Goal: Task Accomplishment & Management: Use online tool/utility

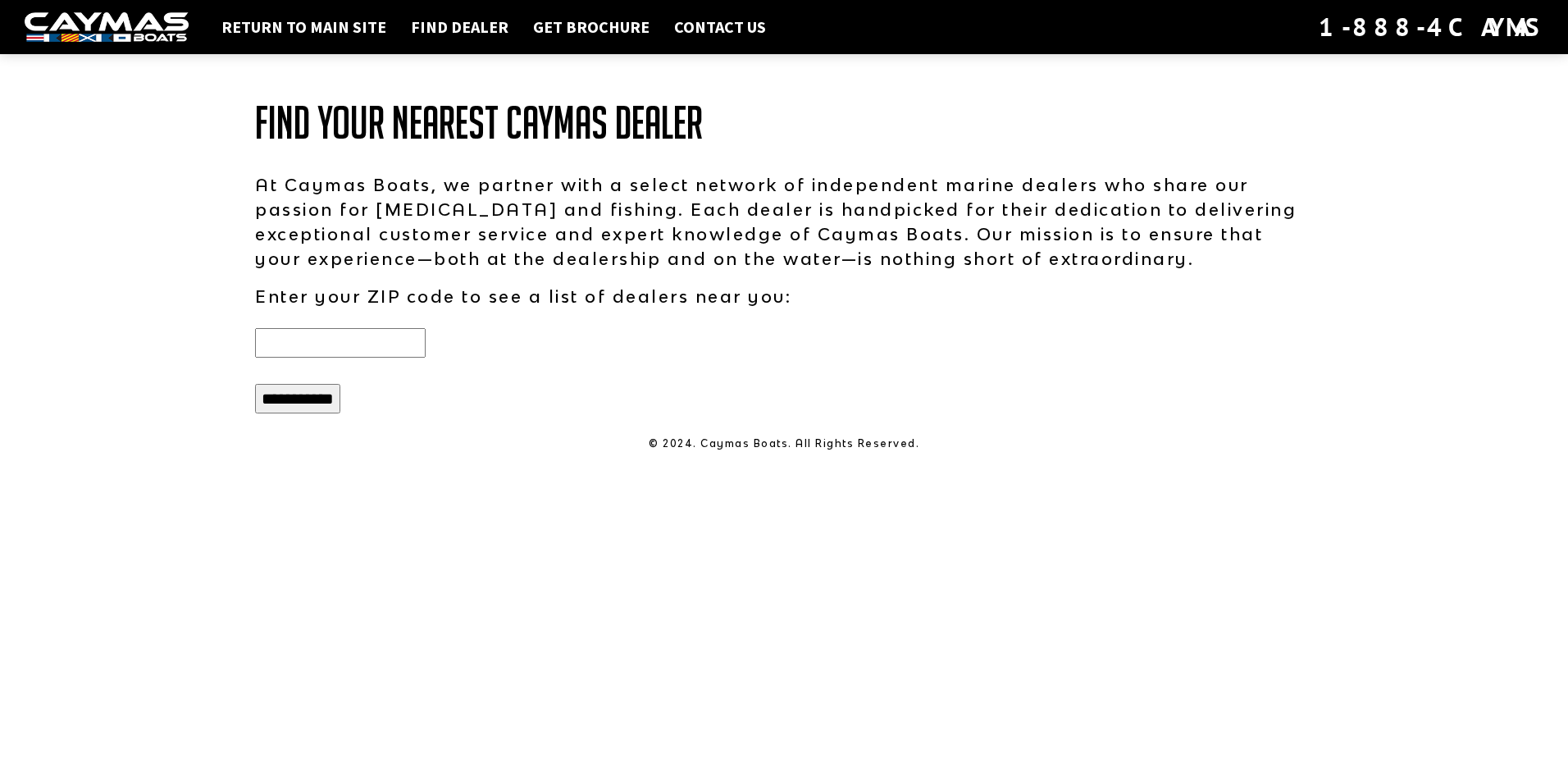
click at [369, 336] on input "text" at bounding box center [341, 342] width 171 height 30
type input "*****"
click at [307, 406] on input "**********" at bounding box center [298, 398] width 85 height 30
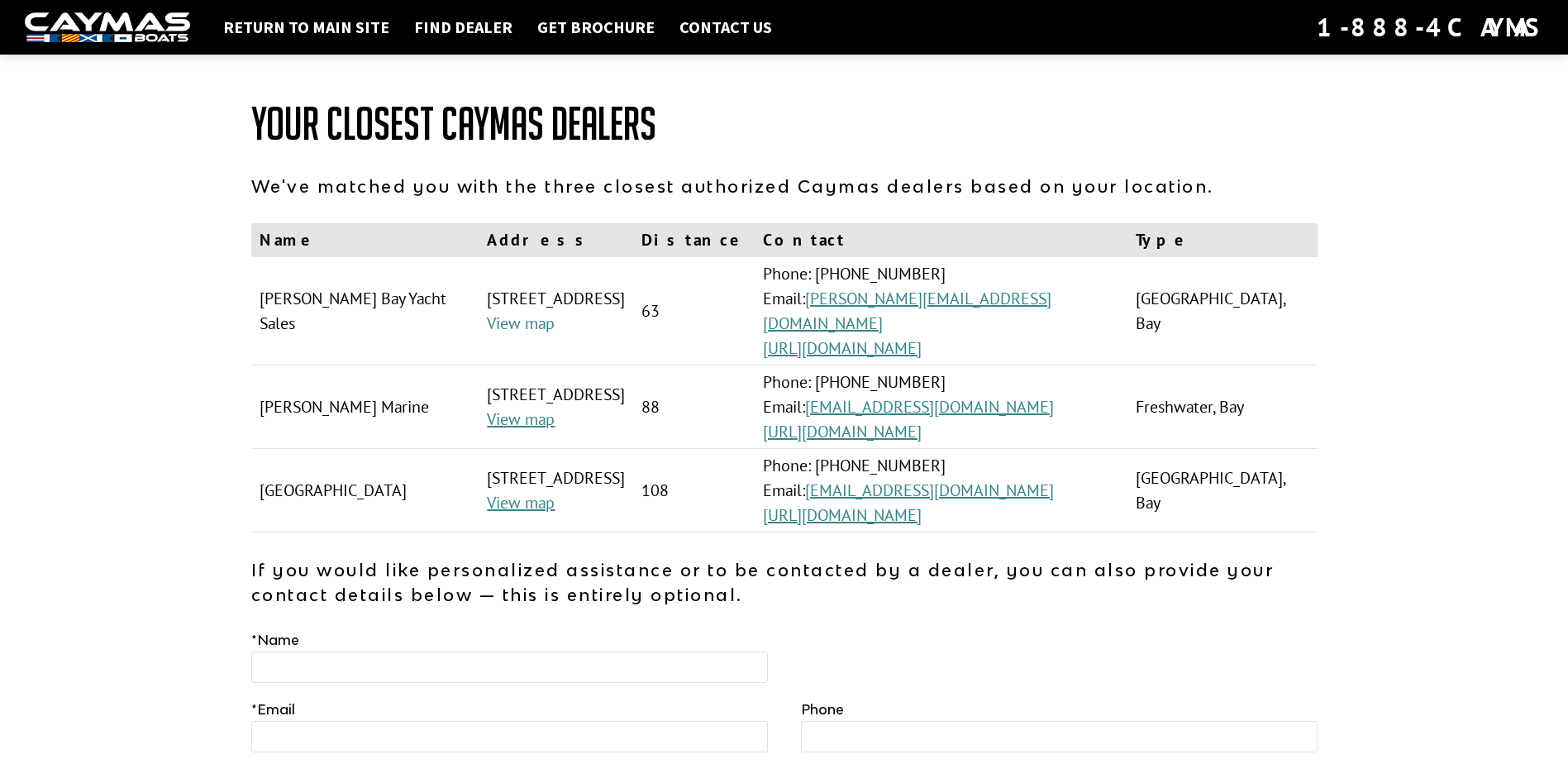
click at [486, 313] on link "View map" at bounding box center [520, 323] width 68 height 21
drag, startPoint x: 438, startPoint y: 301, endPoint x: 257, endPoint y: 297, distance: 181.0
click at [257, 297] on td "[PERSON_NAME] Bay Yacht Sales" at bounding box center [365, 311] width 228 height 108
drag, startPoint x: 257, startPoint y: 297, endPoint x: 300, endPoint y: 302, distance: 43.3
copy td "Buzzard's Bay Yacht Sales"
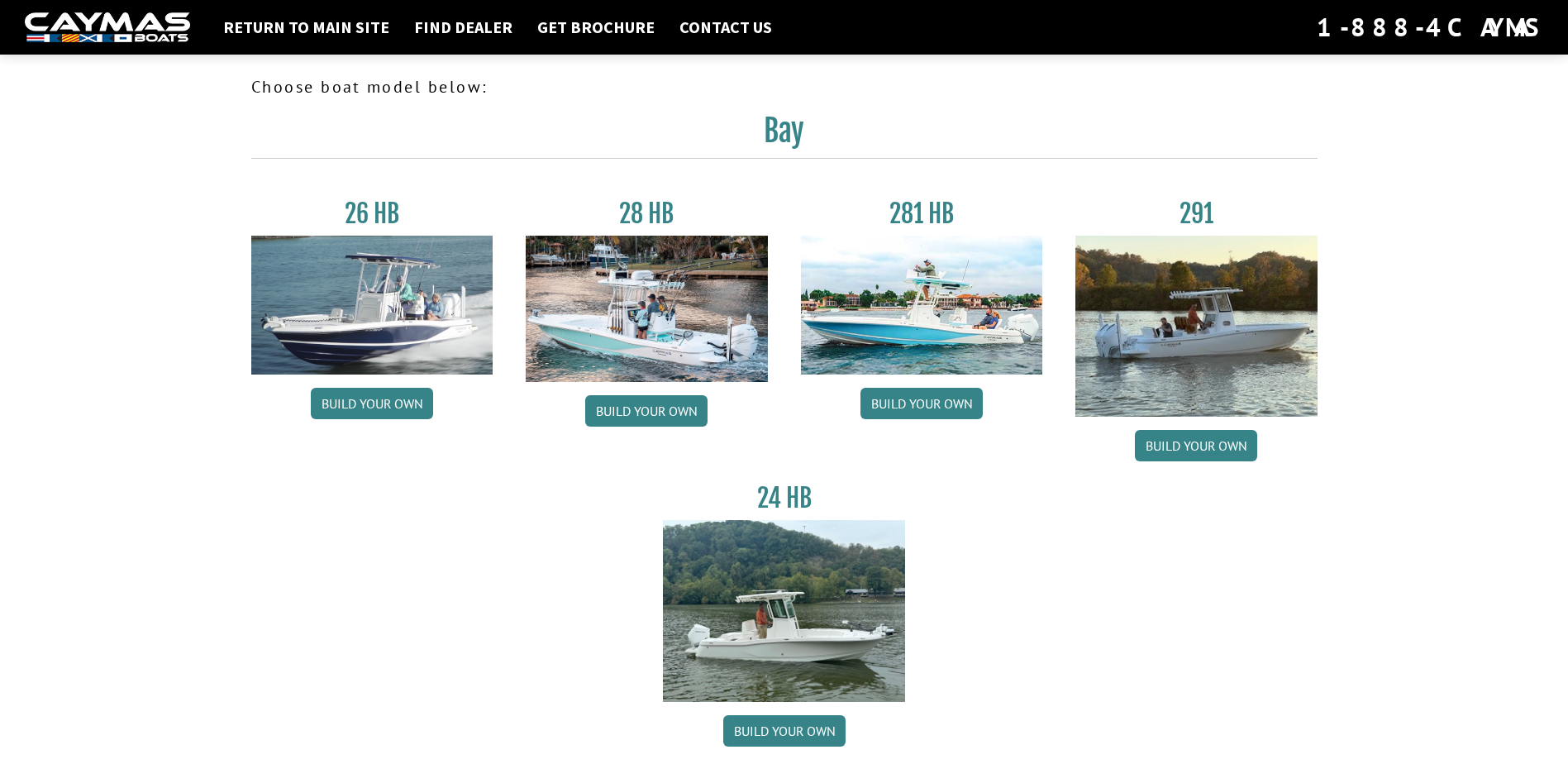
scroll to position [771, 0]
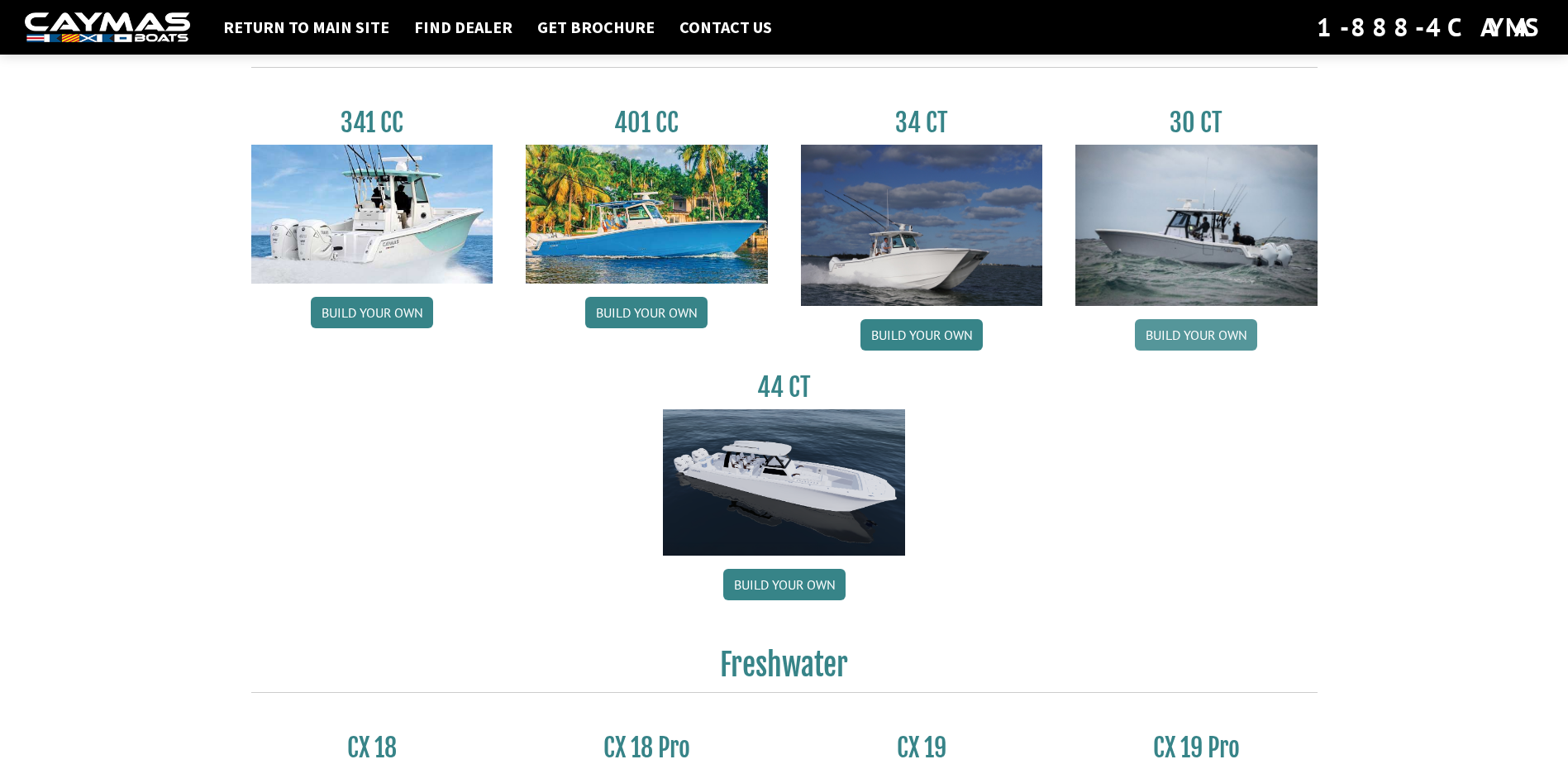
click at [1172, 329] on link "Build your own" at bounding box center [1196, 335] width 123 height 32
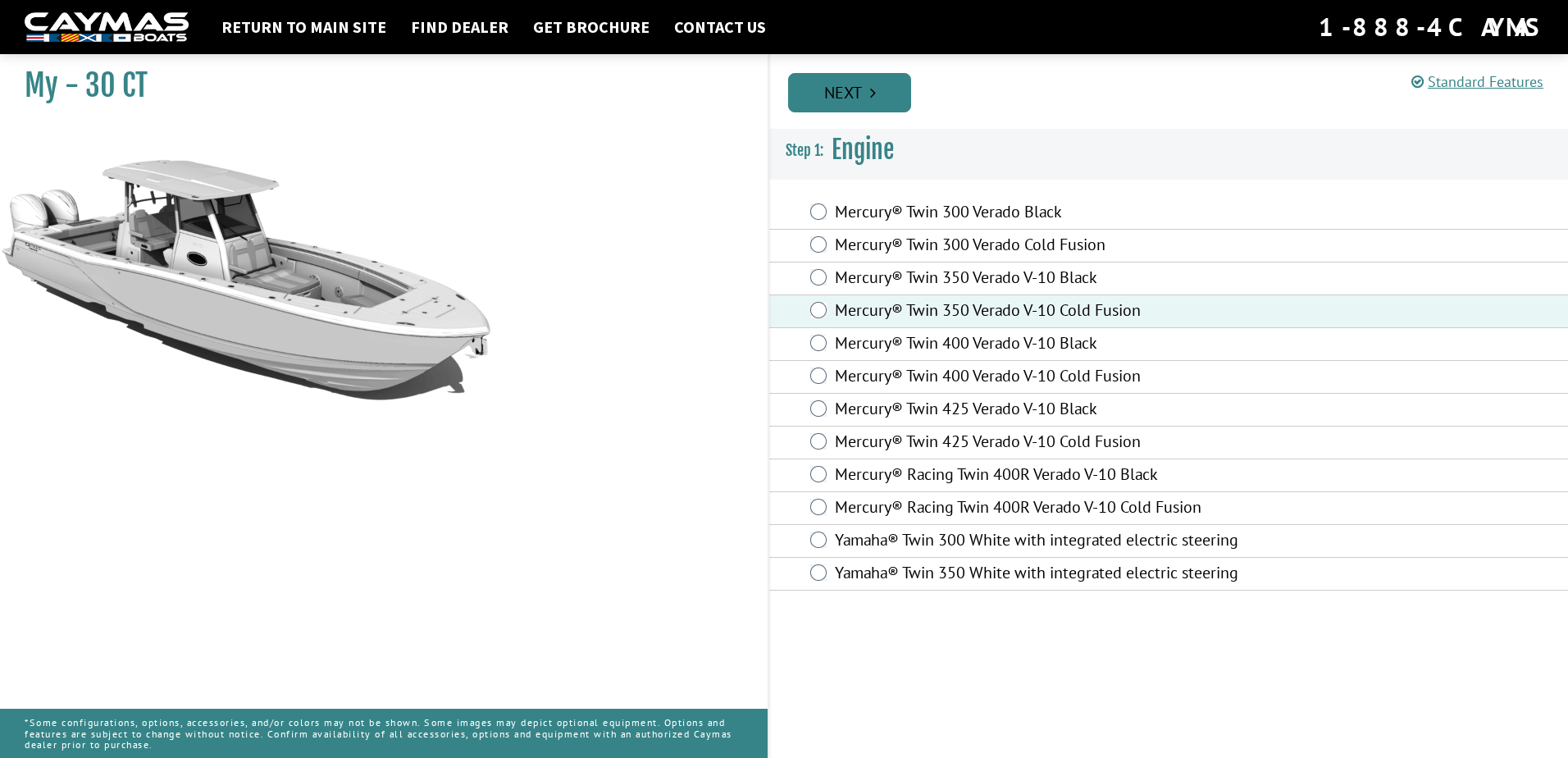
click at [852, 94] on link "Next" at bounding box center [850, 92] width 123 height 40
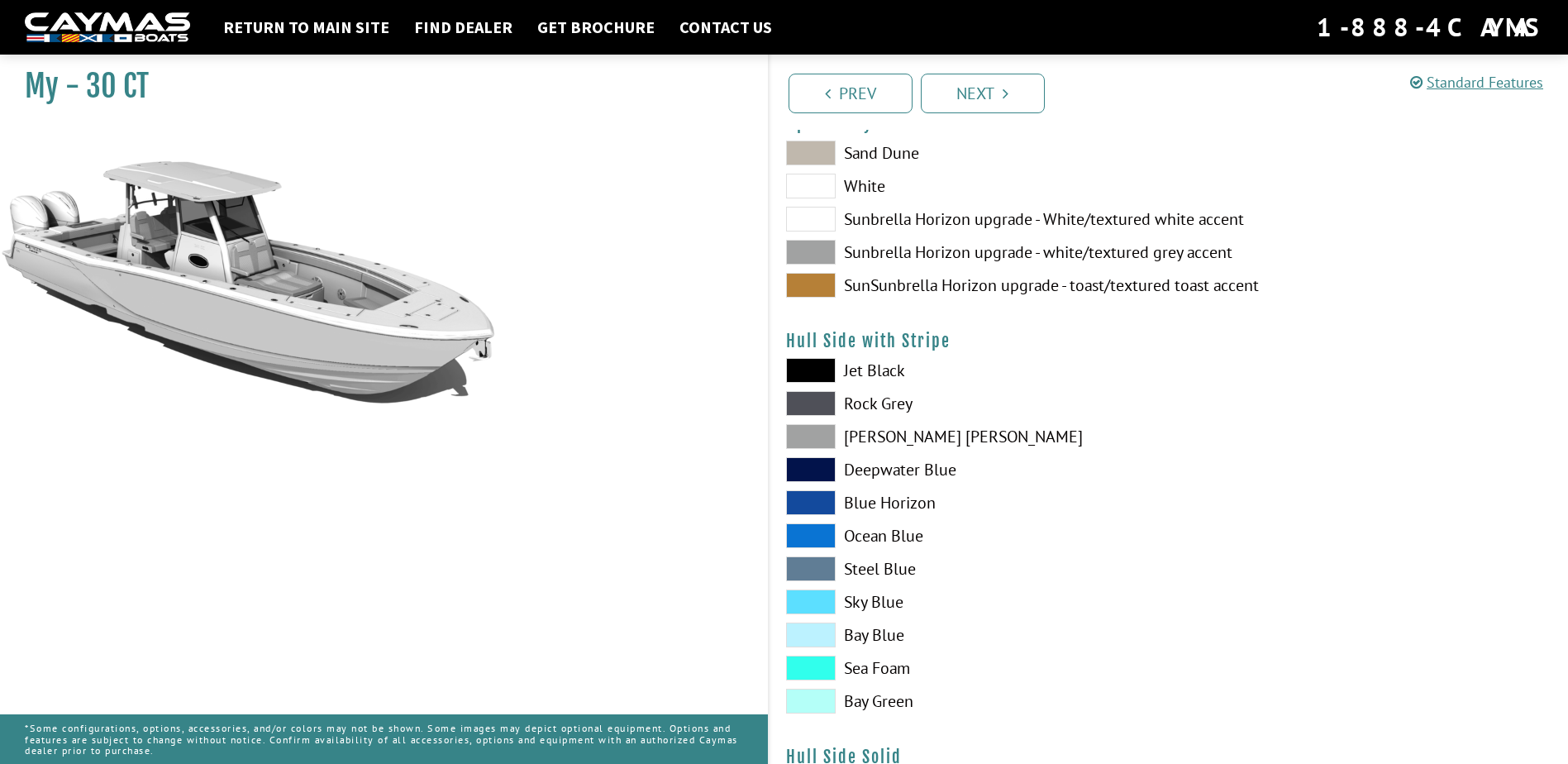
scroll to position [330, 0]
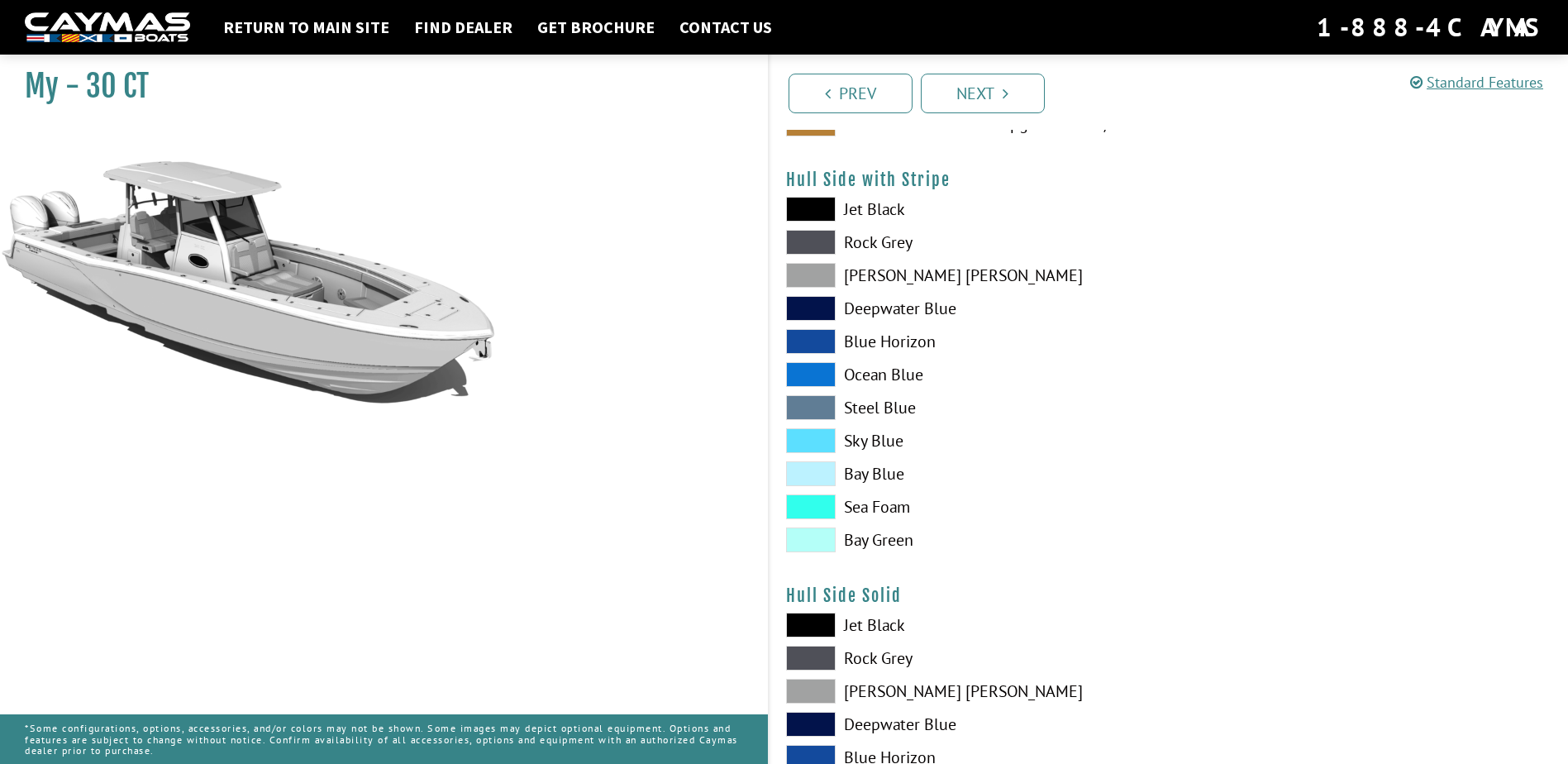
click at [795, 539] on span at bounding box center [811, 539] width 49 height 25
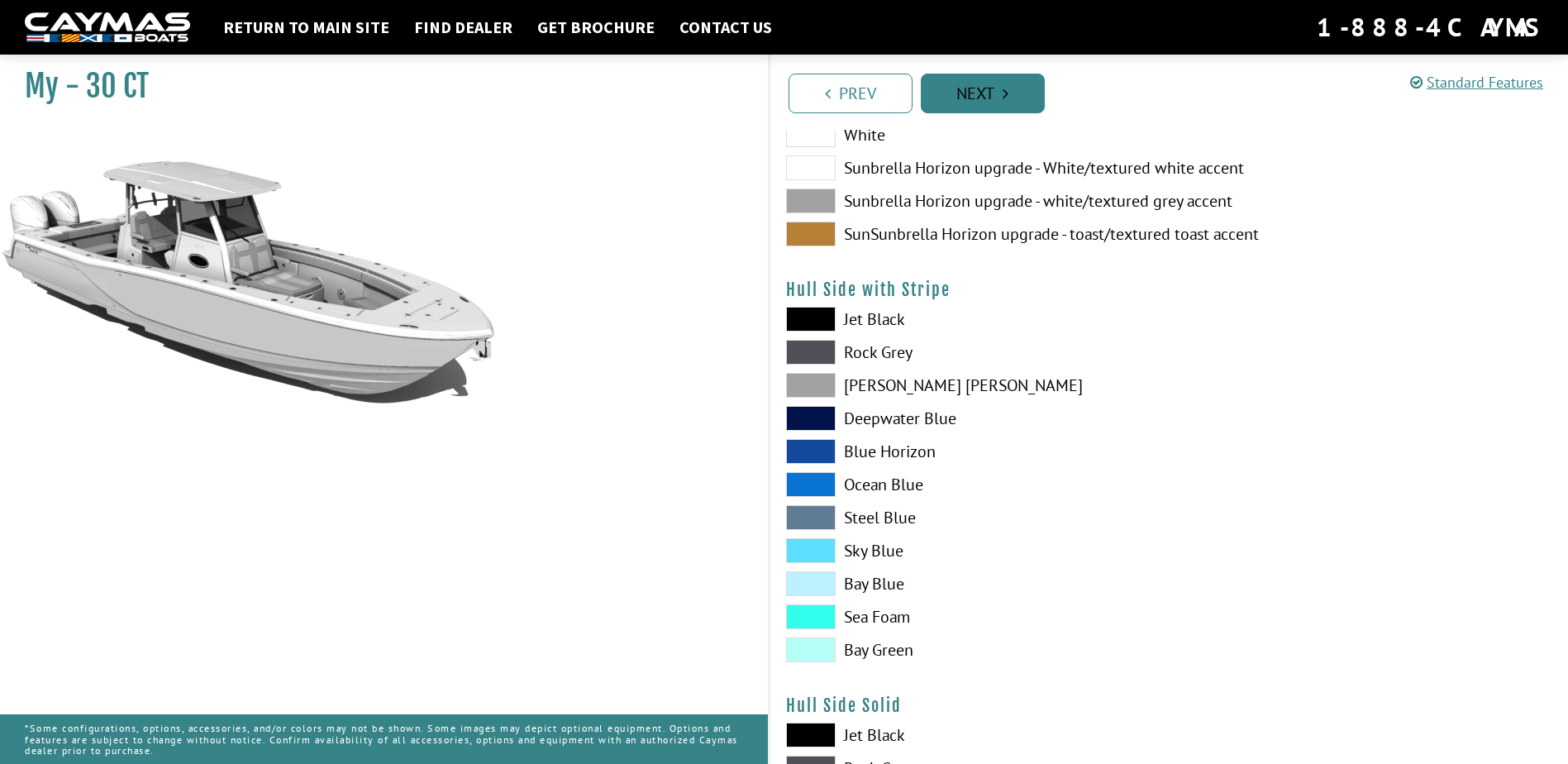
click at [989, 88] on link "Next" at bounding box center [983, 93] width 124 height 40
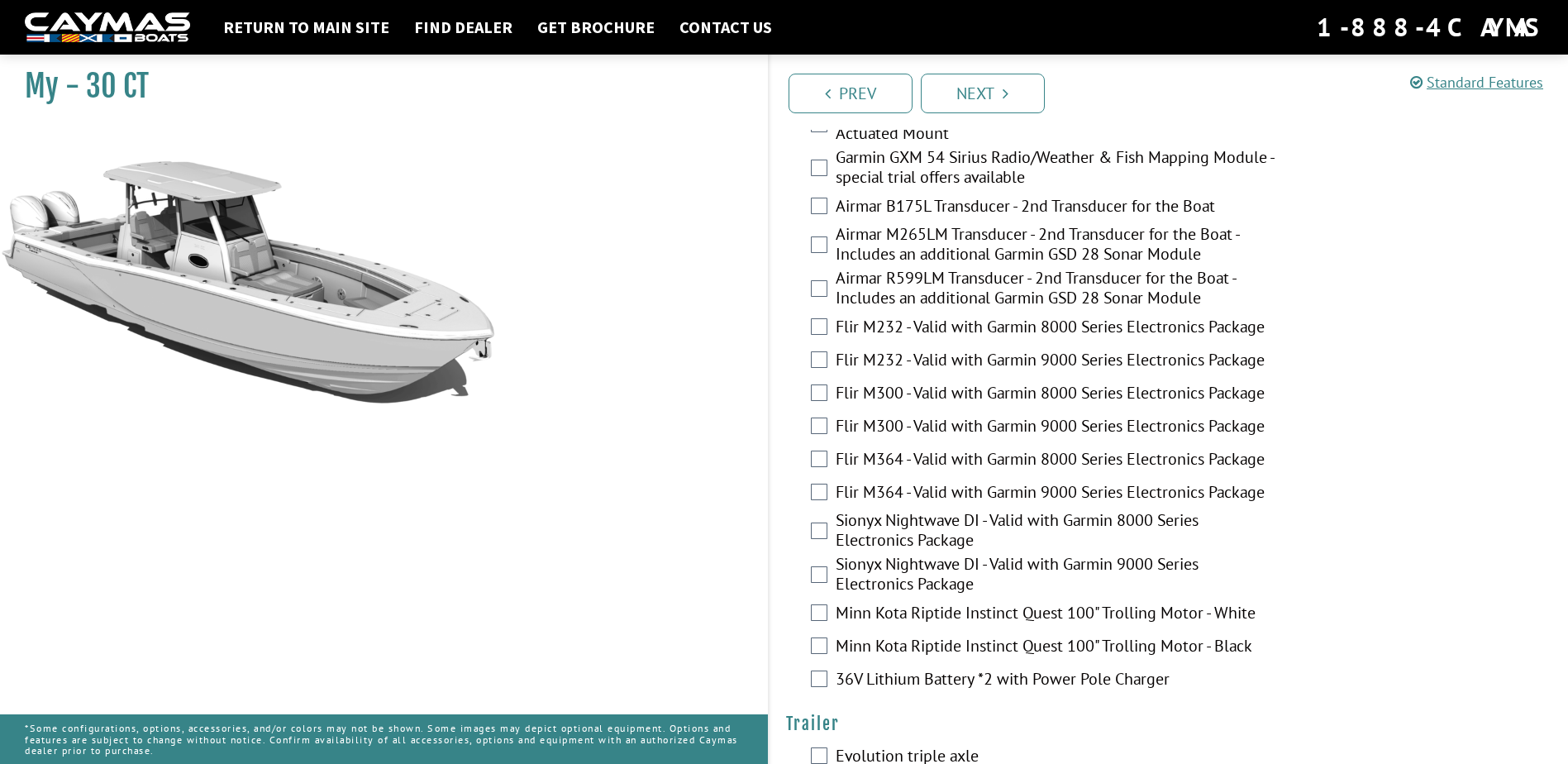
scroll to position [3417, 0]
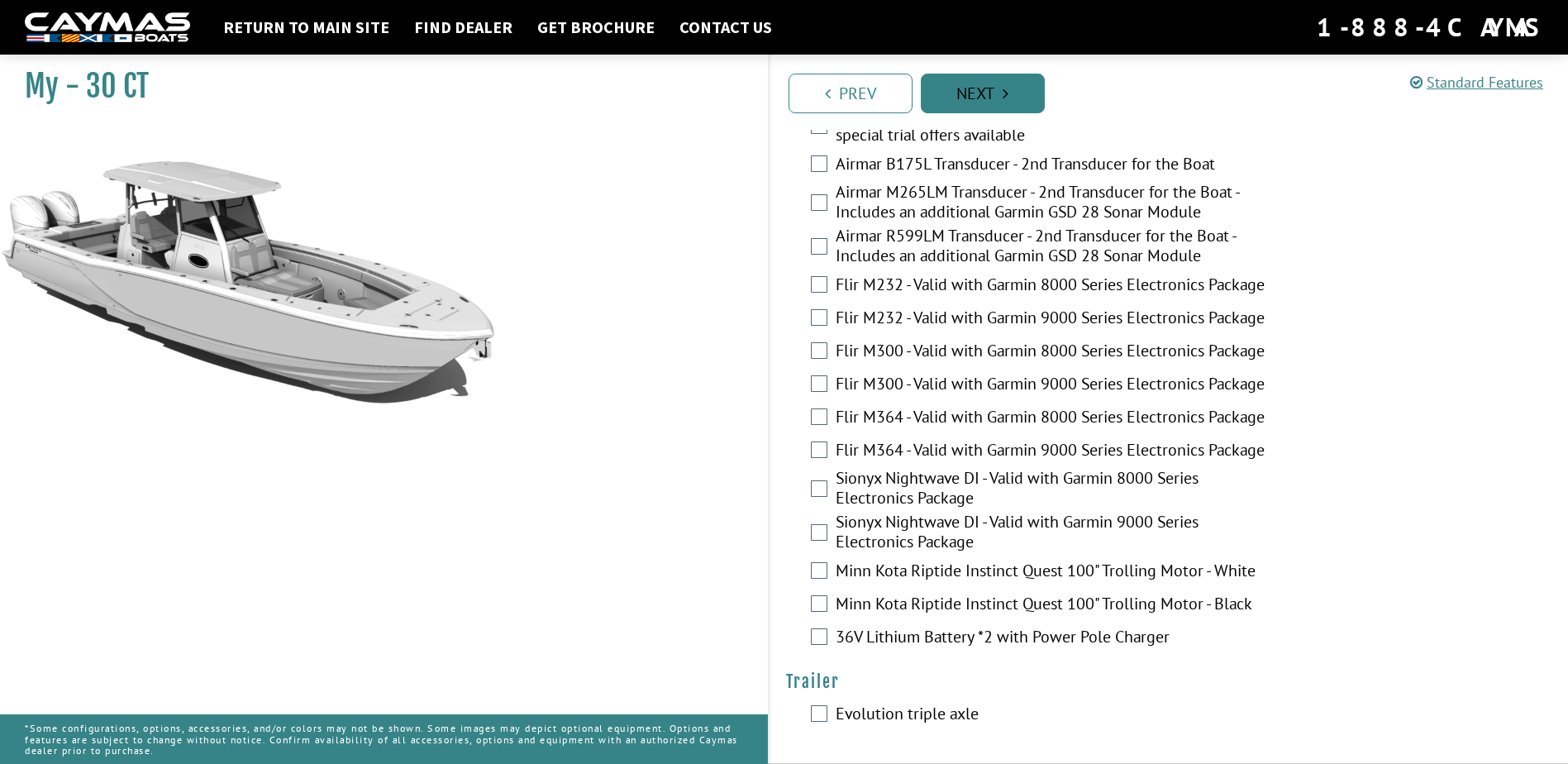
click at [966, 87] on link "Next" at bounding box center [983, 93] width 124 height 40
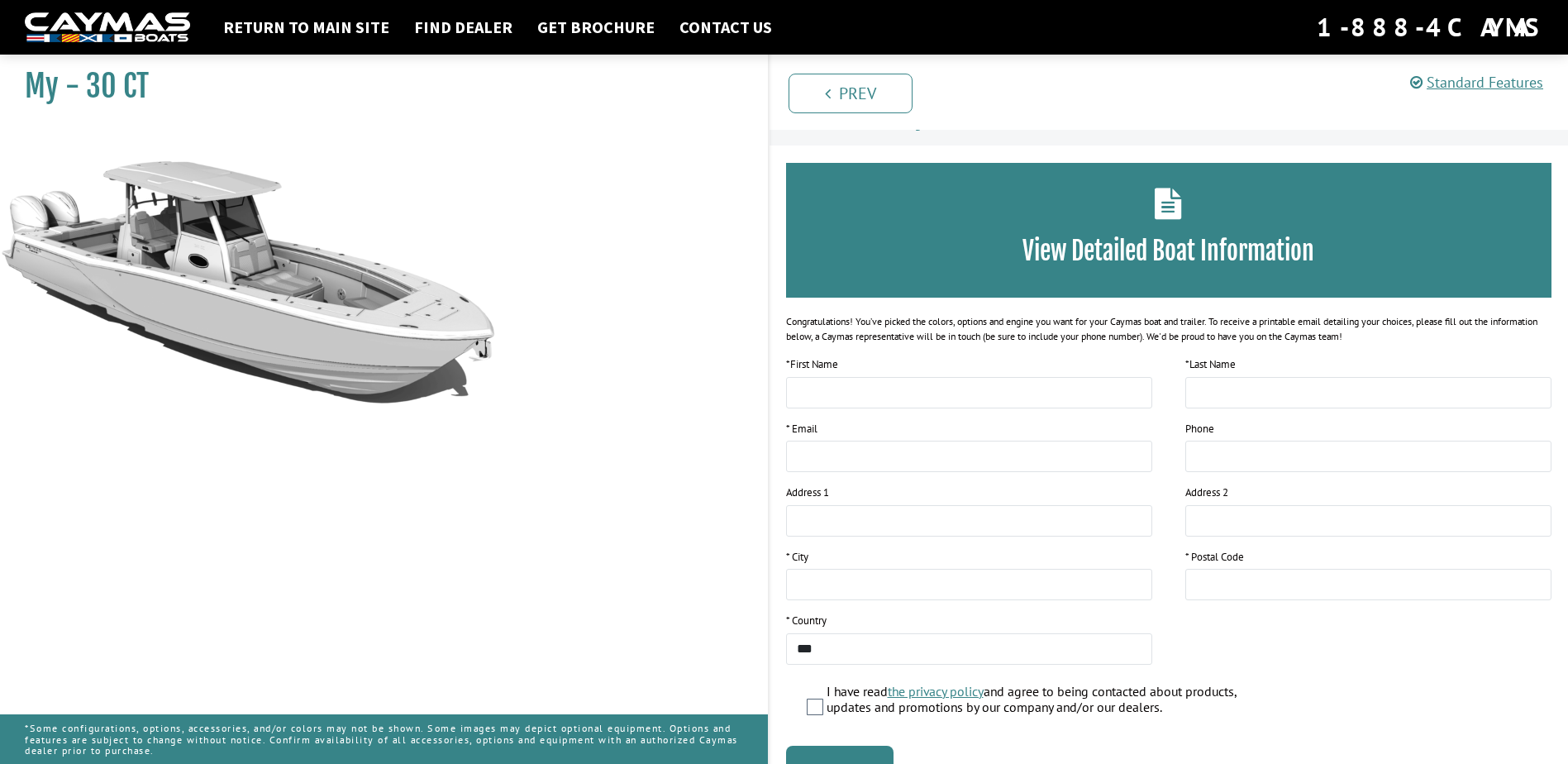
scroll to position [0, 0]
